Goal: Task Accomplishment & Management: Manage account settings

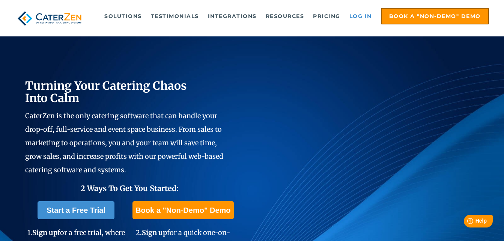
click at [361, 15] on link "Log in" at bounding box center [361, 16] width 30 height 15
click at [368, 12] on link "Log in" at bounding box center [361, 16] width 30 height 15
